Goal: Task Accomplishment & Management: Manage account settings

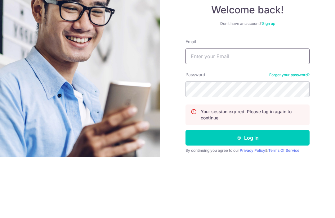
type input "Khoojessica@ymail.com"
click at [248, 191] on button "Log in" at bounding box center [248, 199] width 124 height 16
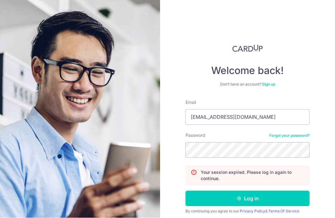
click at [279, 191] on button "Log in" at bounding box center [248, 199] width 124 height 16
click at [276, 191] on button "Log in" at bounding box center [248, 199] width 124 height 16
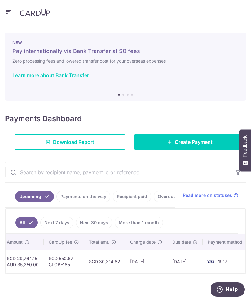
scroll to position [0, 216]
click at [80, 217] on td "SGD 550.67 GLOBE185" at bounding box center [64, 261] width 40 height 23
click at [77, 217] on td "SGD 550.67 GLOBE185" at bounding box center [64, 261] width 40 height 23
